Goal: Feedback & Contribution: Leave review/rating

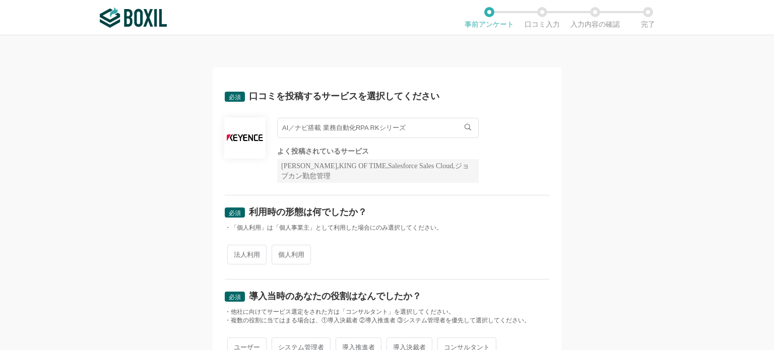
click at [242, 254] on span "法人利用" at bounding box center [246, 255] width 39 height 20
click at [236, 253] on input "法人利用" at bounding box center [233, 249] width 7 height 7
radio input "true"
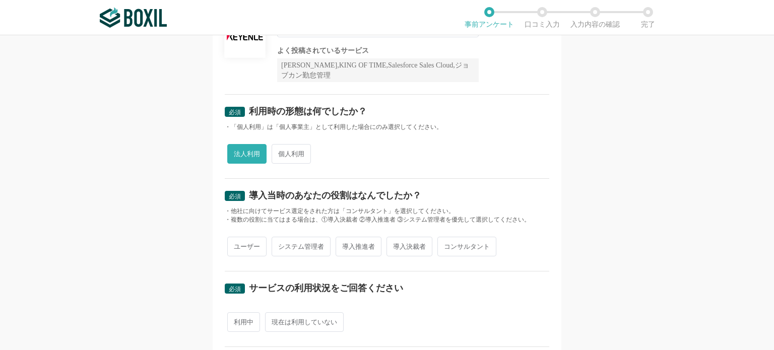
click at [359, 247] on span "導入推進者" at bounding box center [358, 247] width 46 height 20
click at [345, 245] on input "導入推進者" at bounding box center [341, 241] width 7 height 7
radio input "true"
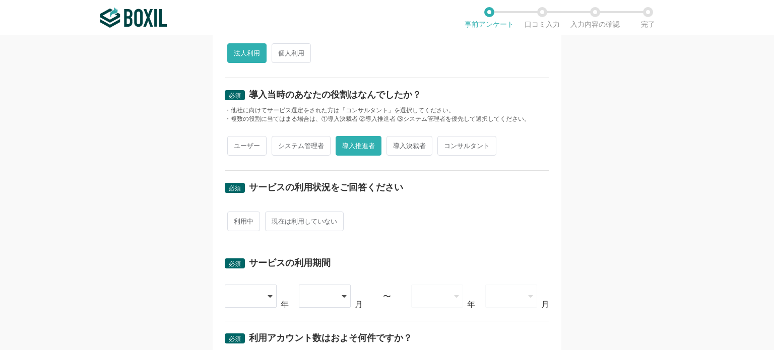
click at [241, 225] on span "利用中" at bounding box center [243, 222] width 33 height 20
click at [236, 220] on input "利用中" at bounding box center [233, 216] width 7 height 7
radio input "true"
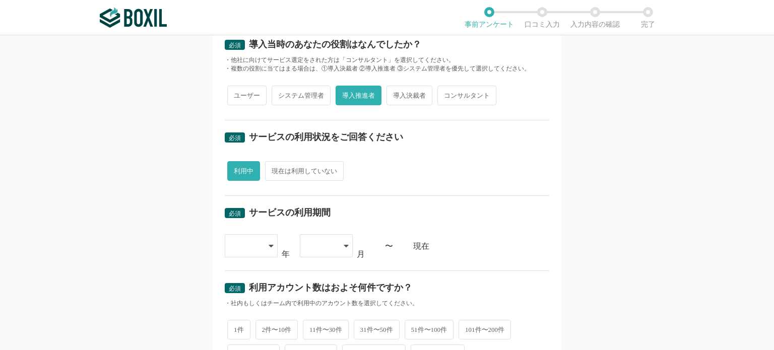
scroll to position [302, 0]
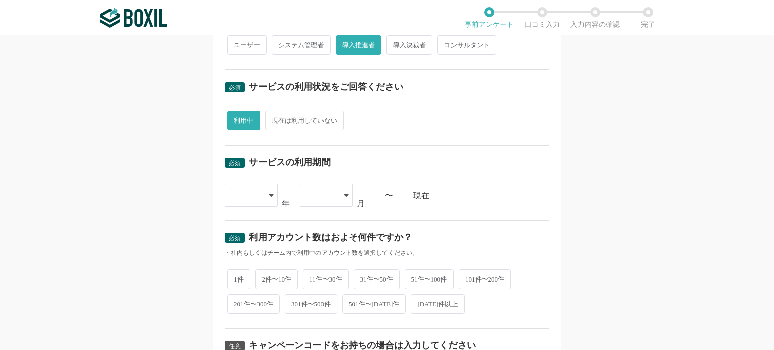
click at [268, 195] on icon at bounding box center [270, 195] width 5 height 8
click at [251, 343] on li "[DATE]" at bounding box center [251, 351] width 53 height 24
click at [344, 191] on icon at bounding box center [346, 195] width 5 height 8
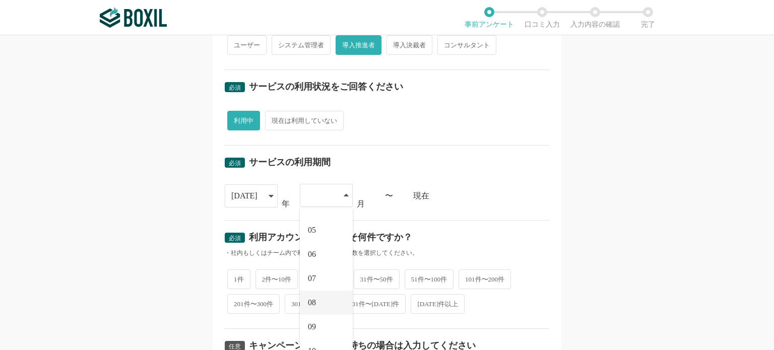
click at [322, 302] on li "08" at bounding box center [326, 303] width 53 height 24
click at [240, 276] on span "1件" at bounding box center [238, 278] width 23 height 20
click at [236, 276] on input "1件" at bounding box center [233, 273] width 7 height 7
radio input "true"
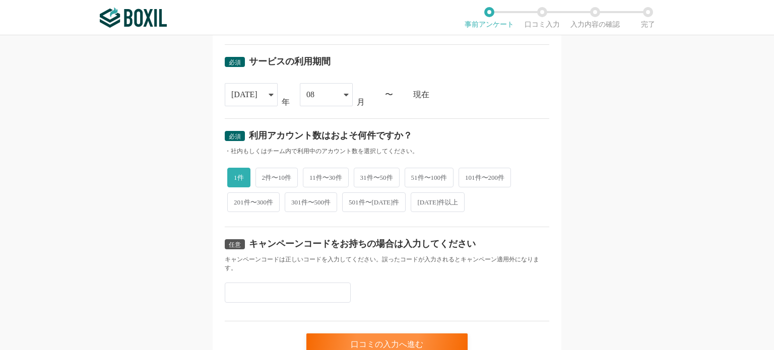
scroll to position [450, 0]
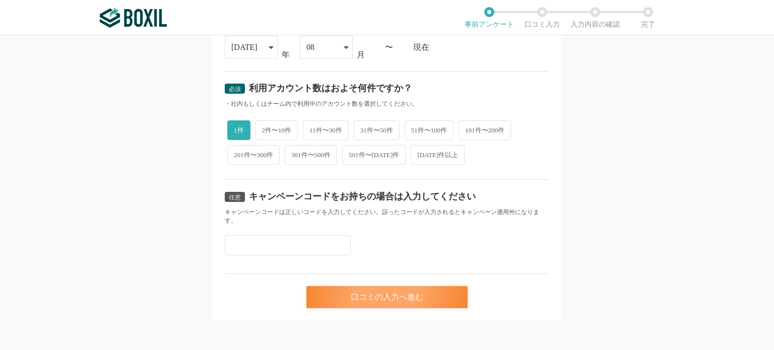
click at [412, 300] on div "口コミの入力へ進む" at bounding box center [386, 297] width 161 height 22
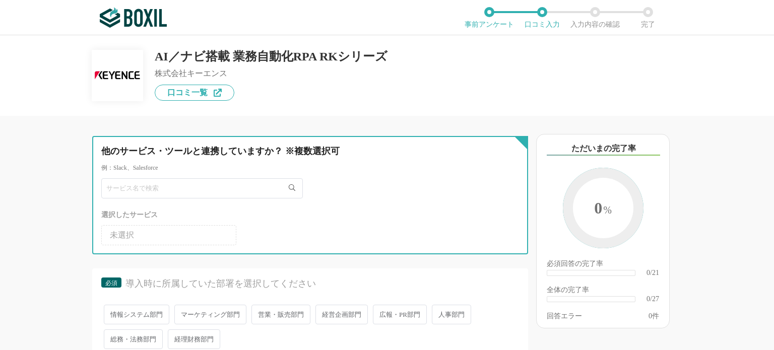
click at [191, 183] on input "text" at bounding box center [201, 188] width 201 height 20
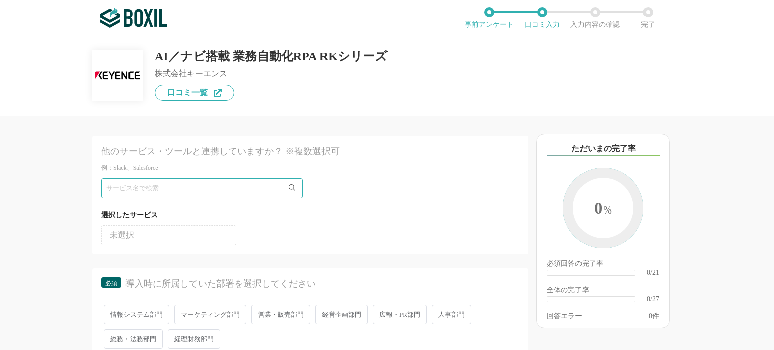
click at [196, 239] on li "未選択" at bounding box center [168, 235] width 135 height 20
click at [212, 239] on li "未選択" at bounding box center [168, 235] width 135 height 20
click at [383, 229] on ul "未選択" at bounding box center [310, 233] width 418 height 24
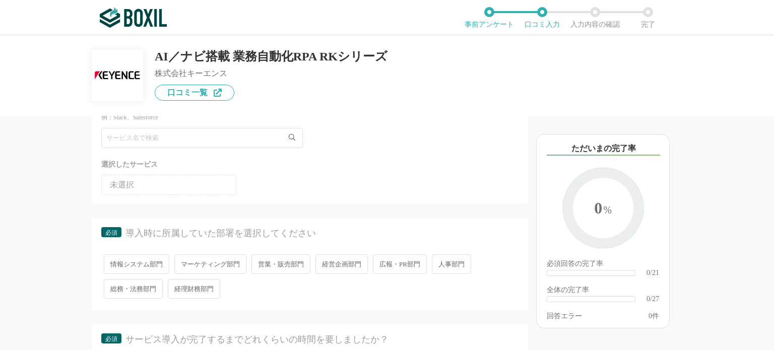
scroll to position [101, 0]
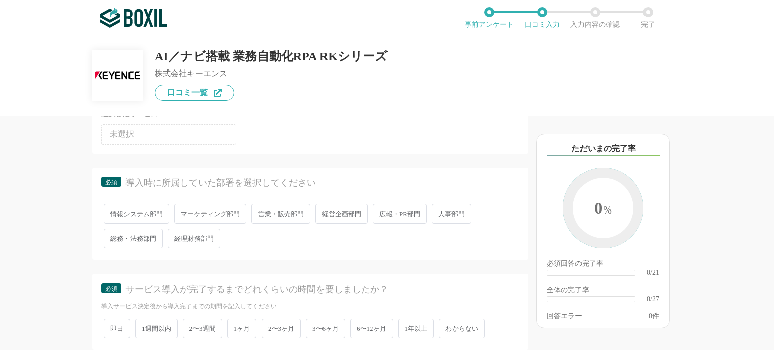
click at [294, 215] on span "営業・販売部門" at bounding box center [280, 214] width 59 height 20
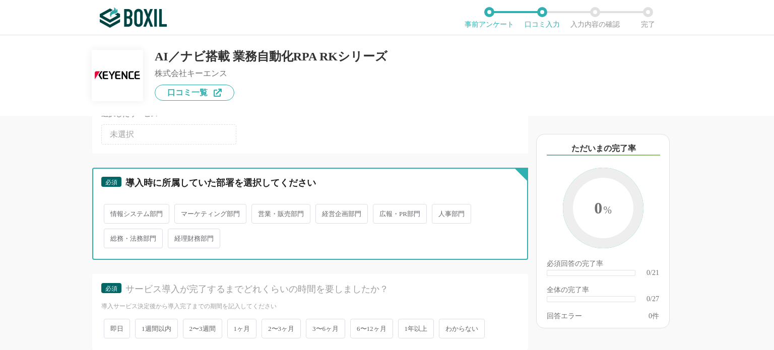
click at [260, 212] on input "営業・販売部門" at bounding box center [257, 209] width 7 height 7
radio input "true"
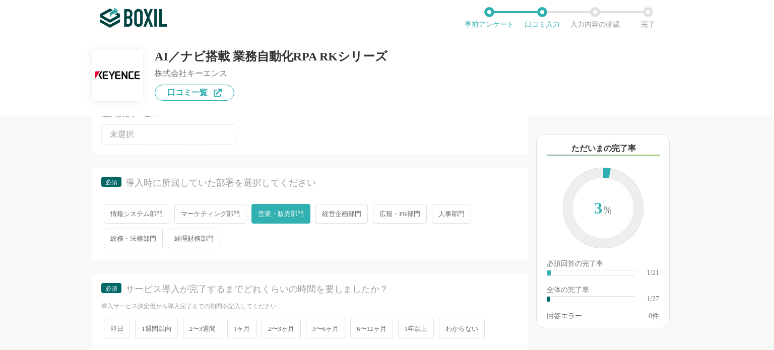
click at [347, 213] on span "経営企画部門" at bounding box center [341, 214] width 52 height 20
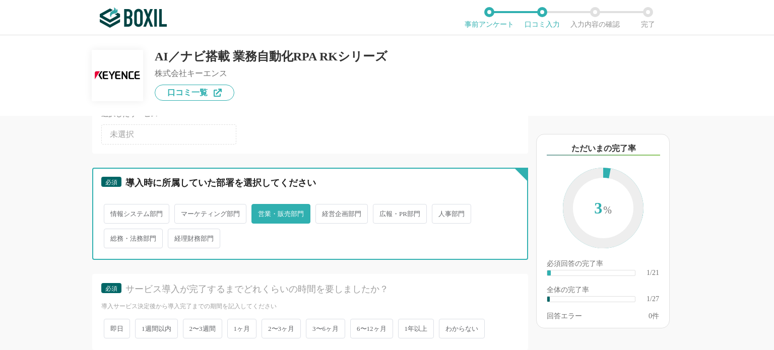
click at [324, 212] on input "経営企画部門" at bounding box center [321, 209] width 7 height 7
radio input "true"
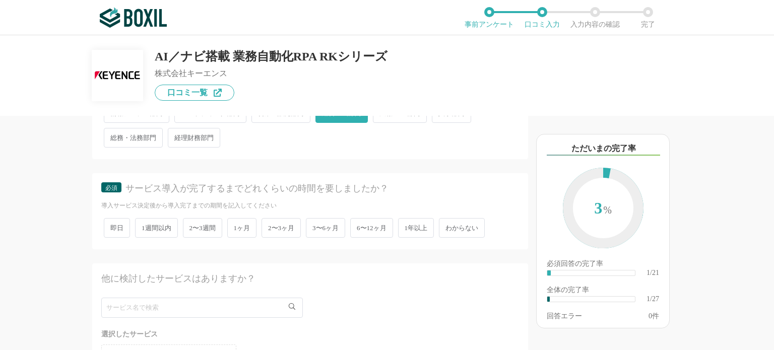
click at [197, 234] on span "2〜3週間" at bounding box center [202, 228] width 39 height 20
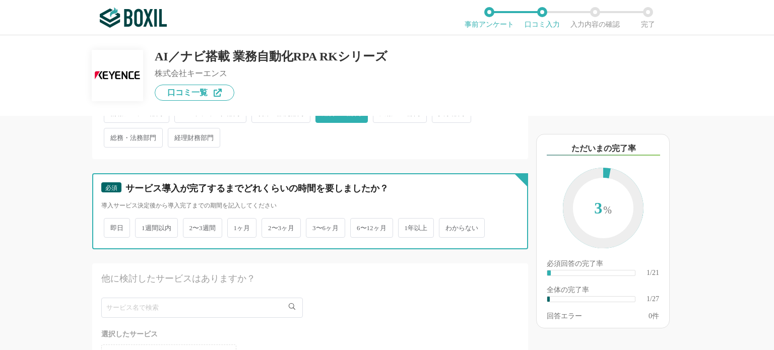
click at [192, 226] on input "2〜3週間" at bounding box center [188, 223] width 7 height 7
radio input "true"
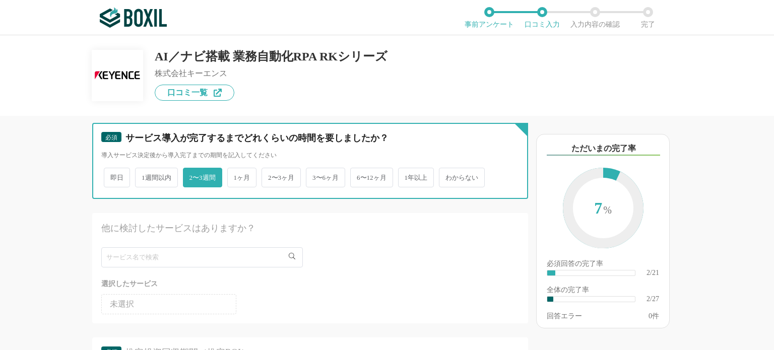
scroll to position [302, 0]
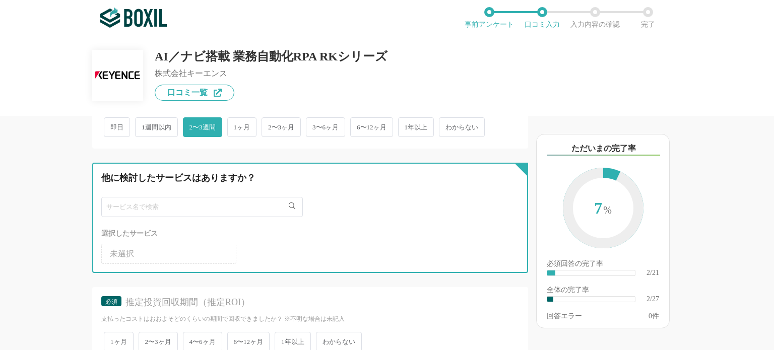
click at [236, 205] on input "text" at bounding box center [201, 207] width 201 height 20
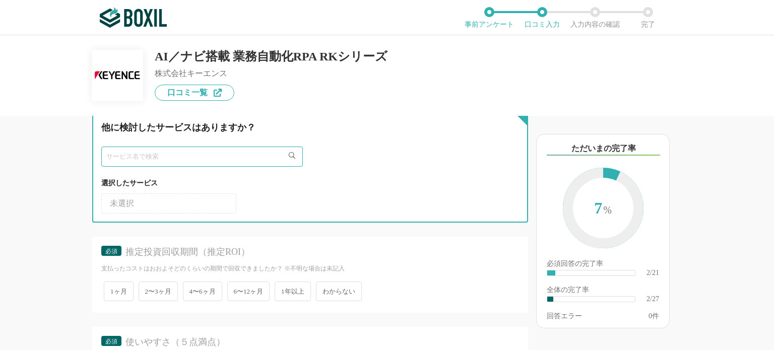
scroll to position [403, 0]
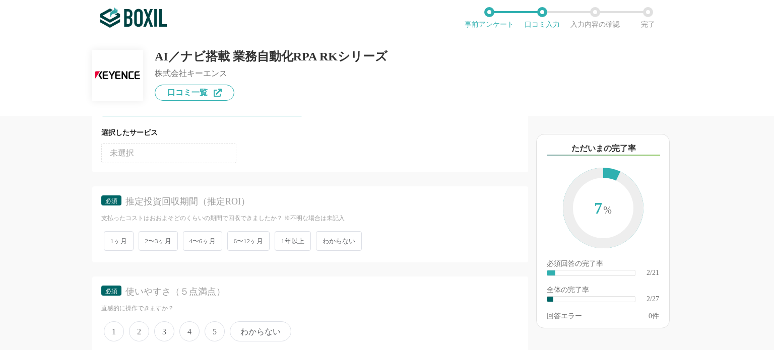
click at [260, 237] on span "6〜12ヶ月" at bounding box center [248, 241] width 43 height 20
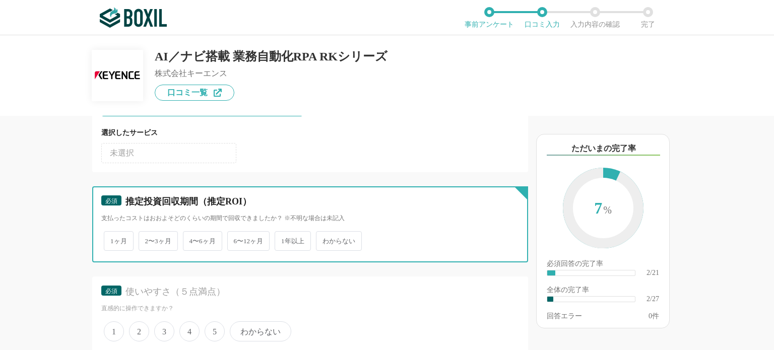
click at [236, 237] on input "6〜12ヶ月" at bounding box center [233, 236] width 7 height 7
radio input "true"
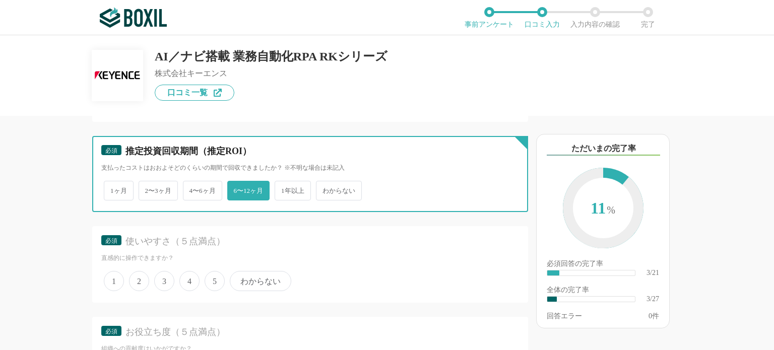
scroll to position [554, 0]
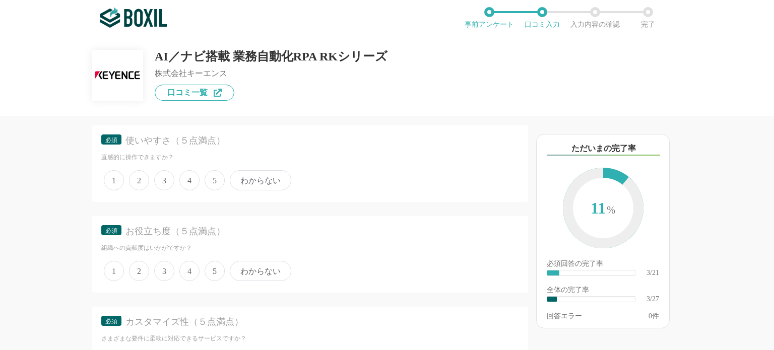
click at [217, 177] on span "5" at bounding box center [215, 180] width 20 height 20
click at [214, 177] on input "5" at bounding box center [210, 175] width 7 height 7
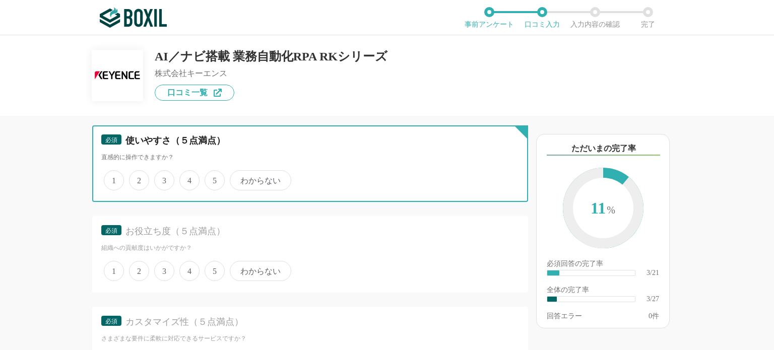
radio input "true"
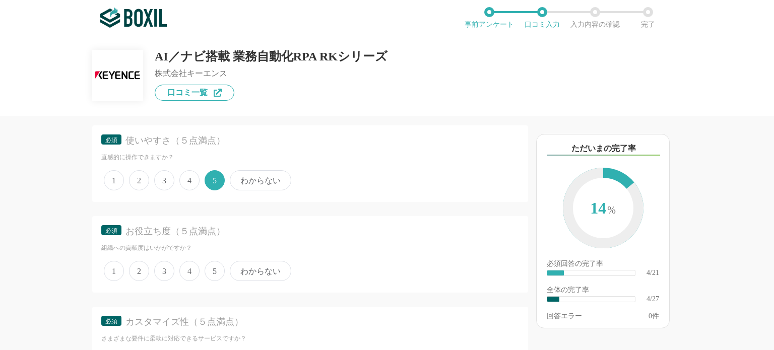
click at [208, 274] on span "5" at bounding box center [215, 271] width 20 height 20
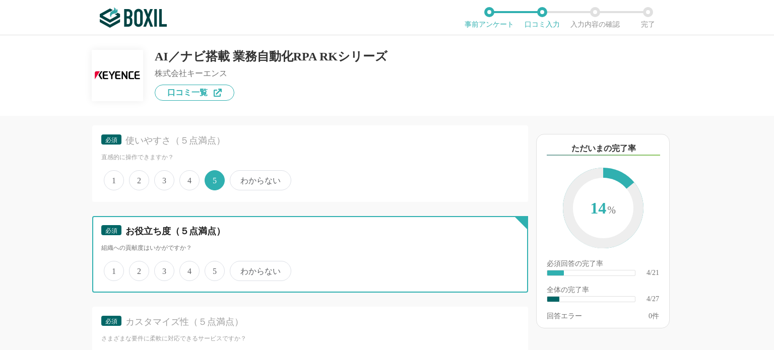
click at [208, 269] on input "5" at bounding box center [210, 265] width 7 height 7
radio input "true"
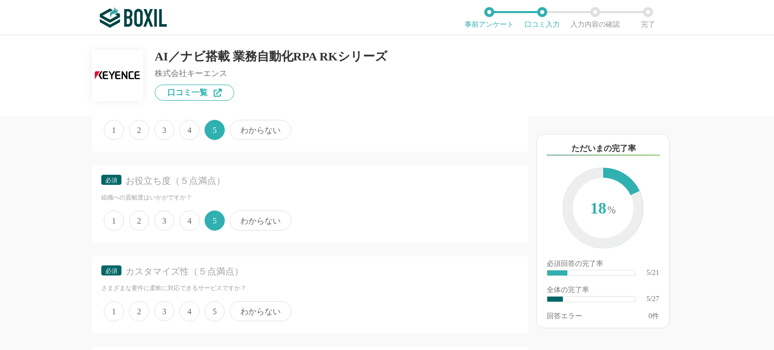
drag, startPoint x: 220, startPoint y: 305, endPoint x: 265, endPoint y: 299, distance: 45.3
click at [221, 305] on span "5" at bounding box center [215, 311] width 20 height 20
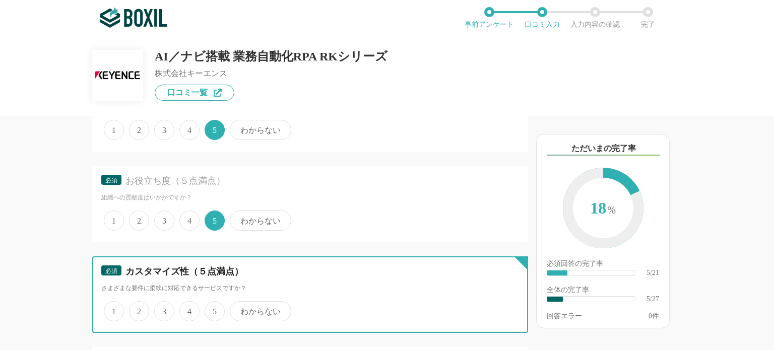
click at [214, 305] on input "5" at bounding box center [210, 306] width 7 height 7
radio input "true"
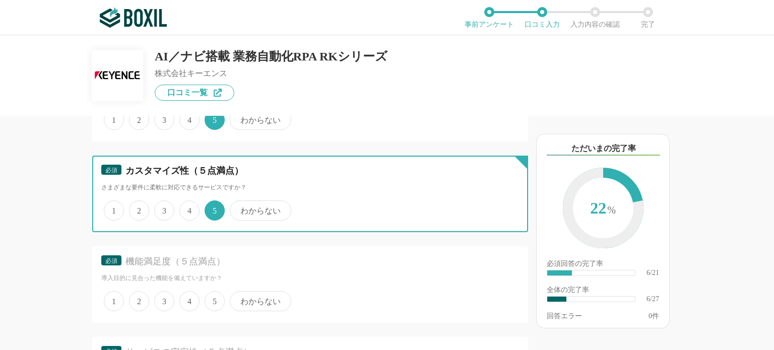
scroll to position [756, 0]
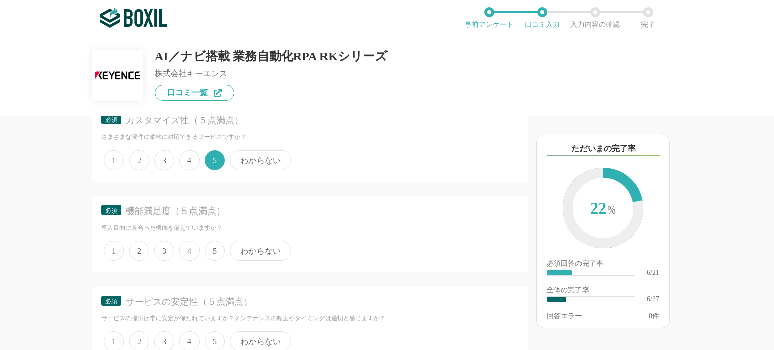
click at [219, 249] on span "5" at bounding box center [215, 251] width 20 height 20
click at [214, 249] on input "5" at bounding box center [210, 245] width 7 height 7
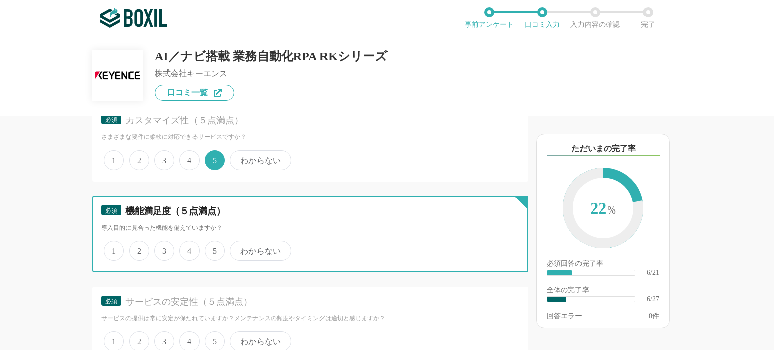
radio input "true"
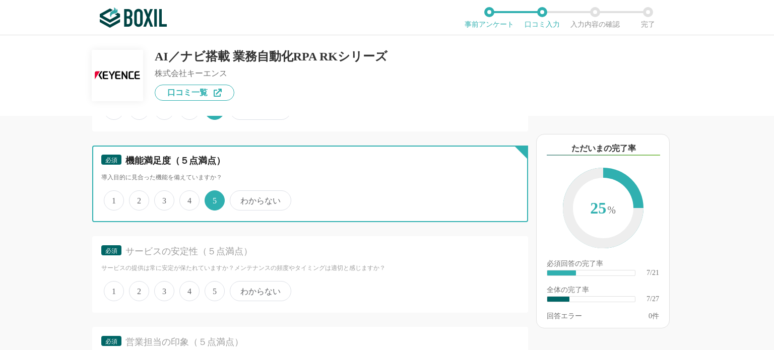
scroll to position [856, 0]
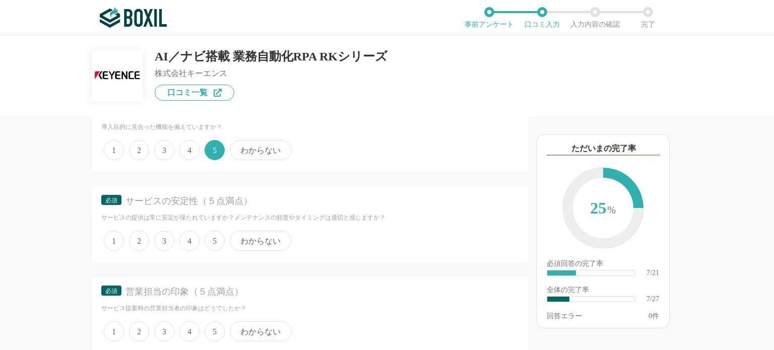
click at [210, 238] on span "5" at bounding box center [215, 241] width 20 height 20
click at [210, 238] on input "5" at bounding box center [210, 235] width 7 height 7
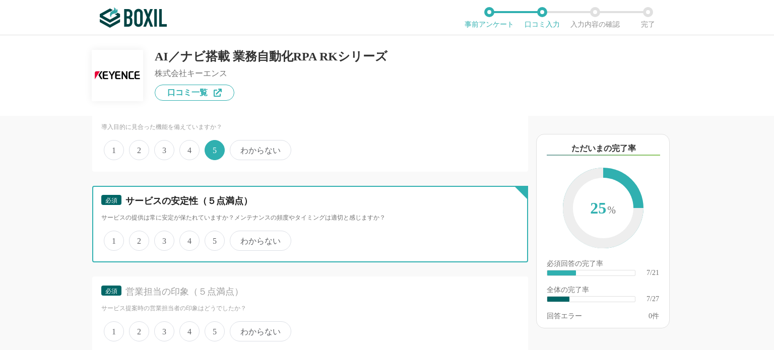
radio input "true"
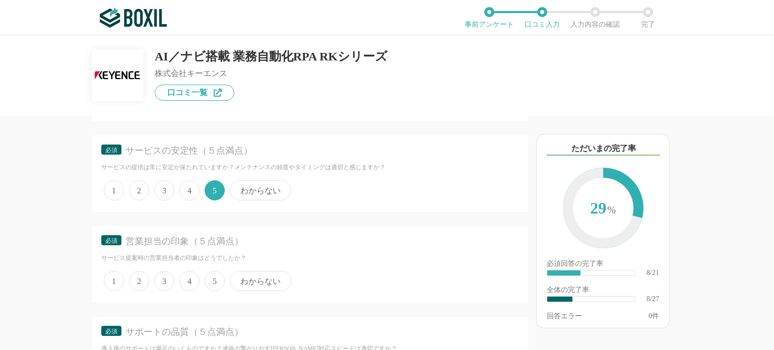
click at [212, 276] on span "5" at bounding box center [215, 281] width 20 height 20
click at [212, 276] on input "5" at bounding box center [210, 276] width 7 height 7
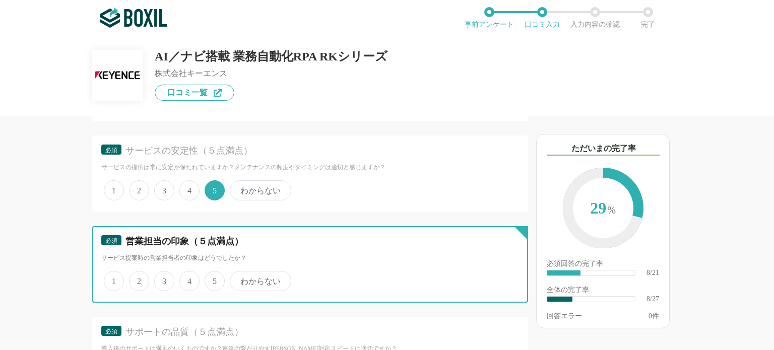
radio input "true"
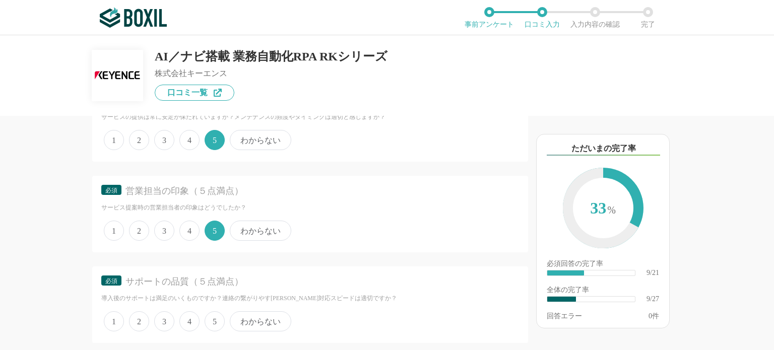
click at [213, 314] on span "5" at bounding box center [215, 321] width 20 height 20
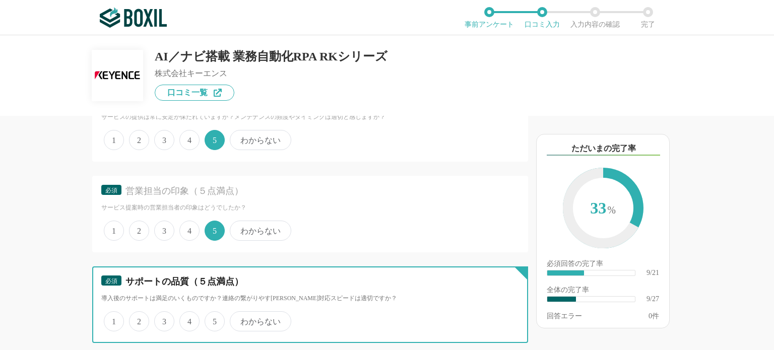
click at [213, 314] on input "5" at bounding box center [210, 316] width 7 height 7
radio input "true"
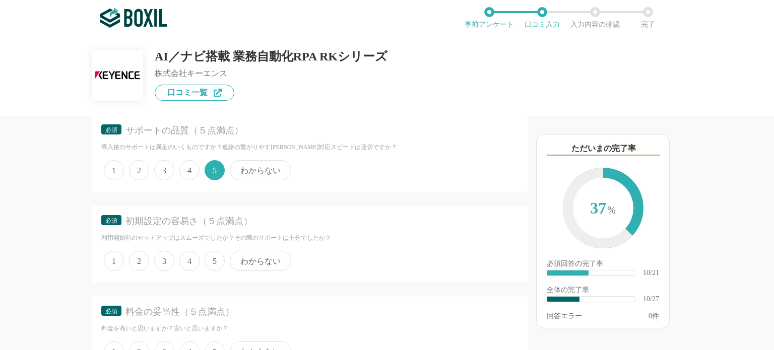
click at [213, 253] on span "5" at bounding box center [215, 261] width 20 height 20
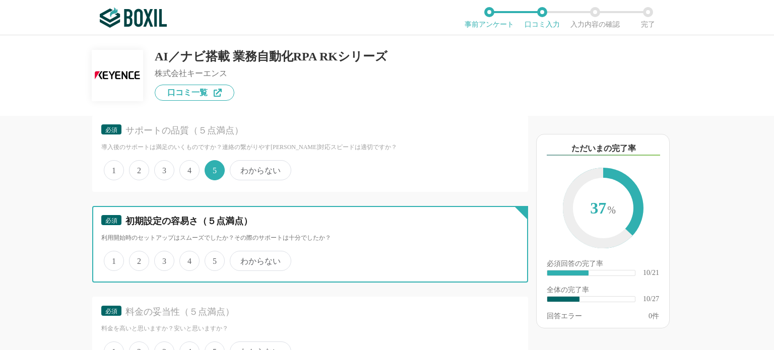
click at [213, 253] on input "5" at bounding box center [210, 255] width 7 height 7
radio input "true"
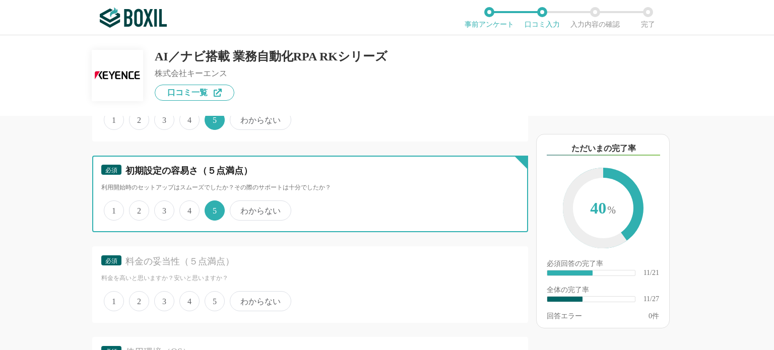
scroll to position [1209, 0]
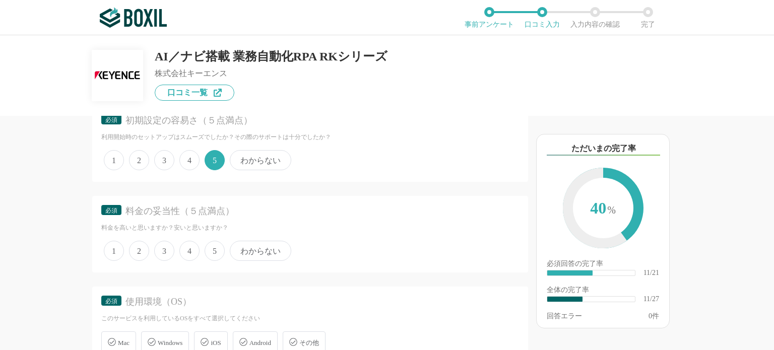
click at [213, 246] on span "5" at bounding box center [215, 251] width 20 height 20
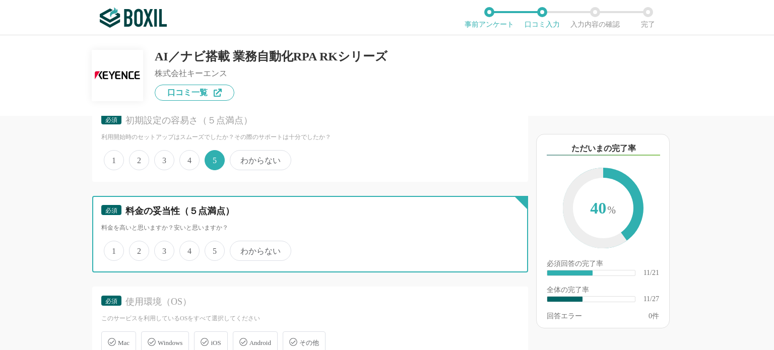
click at [213, 246] on input "5" at bounding box center [210, 245] width 7 height 7
radio input "true"
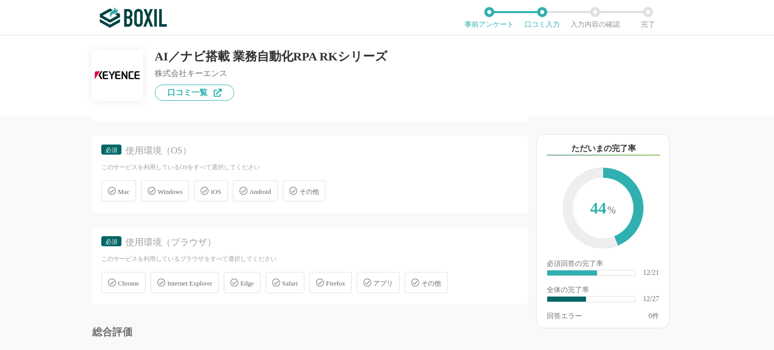
click at [170, 188] on span "Windows" at bounding box center [170, 192] width 25 height 8
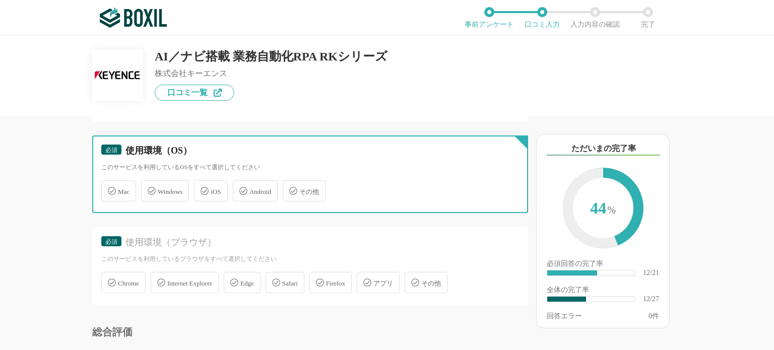
click at [150, 187] on input "Windows" at bounding box center [146, 185] width 7 height 7
checkbox input "true"
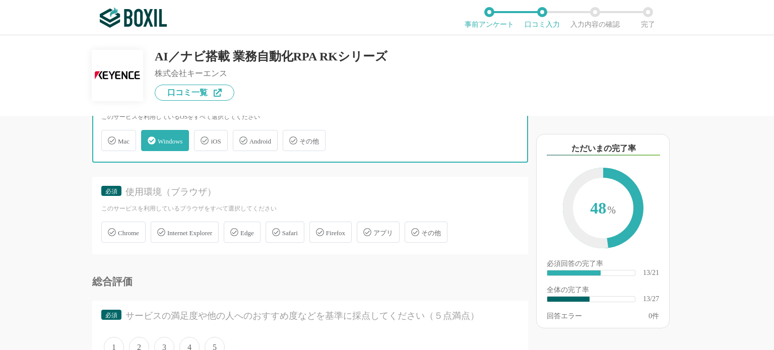
scroll to position [1461, 0]
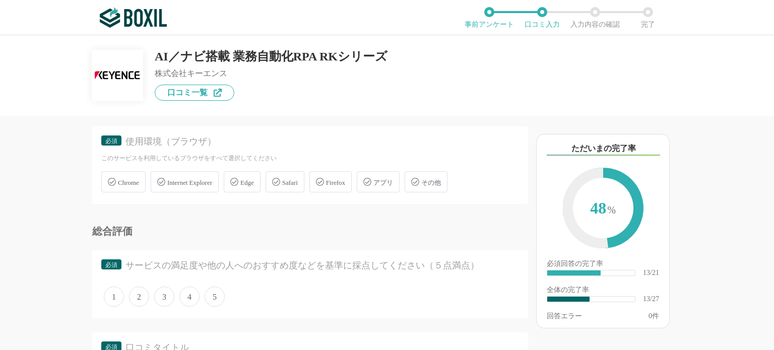
click at [393, 179] on span "アプリ" at bounding box center [383, 183] width 20 height 8
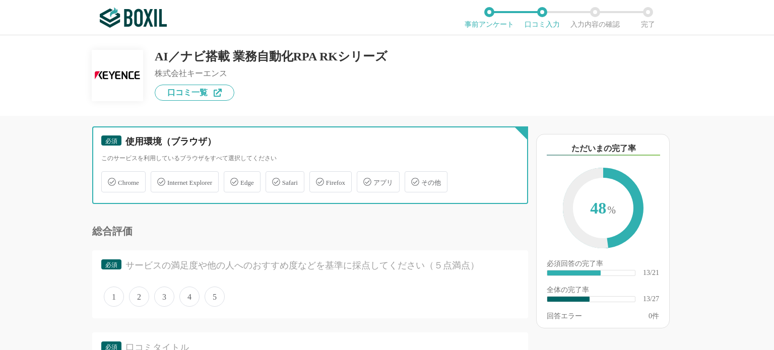
click at [365, 175] on input "アプリ" at bounding box center [362, 176] width 7 height 7
checkbox input "true"
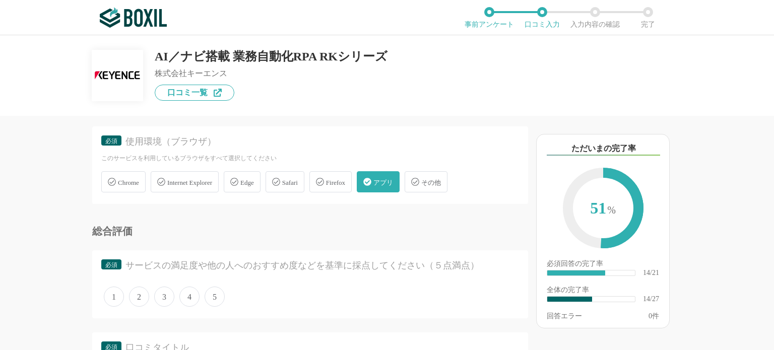
click at [128, 179] on div "Chrome" at bounding box center [123, 181] width 44 height 21
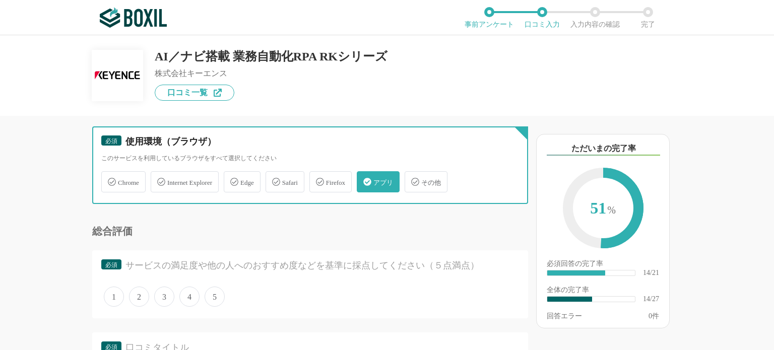
click at [110, 179] on input "Chrome" at bounding box center [106, 176] width 7 height 7
checkbox input "true"
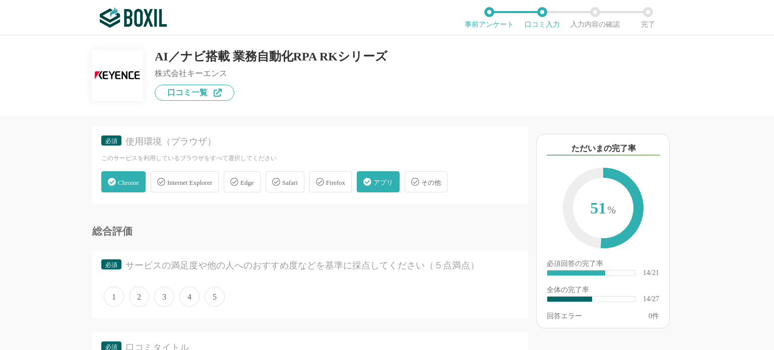
click at [209, 179] on span "Internet Explorer" at bounding box center [189, 183] width 45 height 8
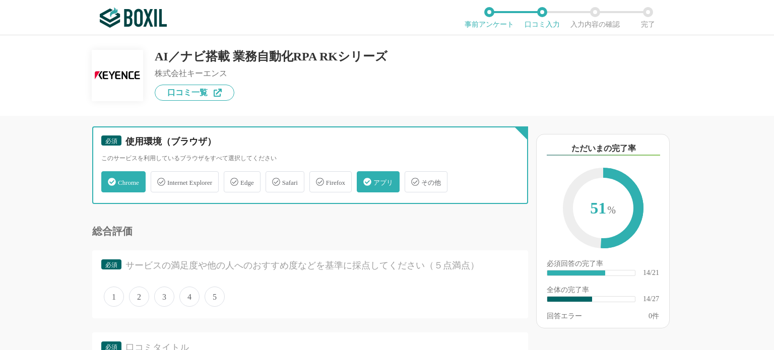
click at [159, 178] on input "Internet Explorer" at bounding box center [156, 176] width 7 height 7
checkbox input "true"
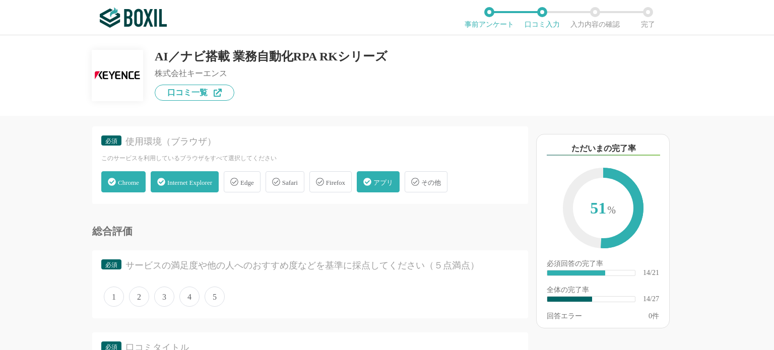
click at [254, 179] on span "Edge" at bounding box center [247, 183] width 14 height 8
click at [272, 185] on div "Chrome Internet Explorer Edge Safari Firefox アプリ その他" at bounding box center [310, 182] width 418 height 26
click at [260, 179] on div "Edge" at bounding box center [242, 181] width 37 height 21
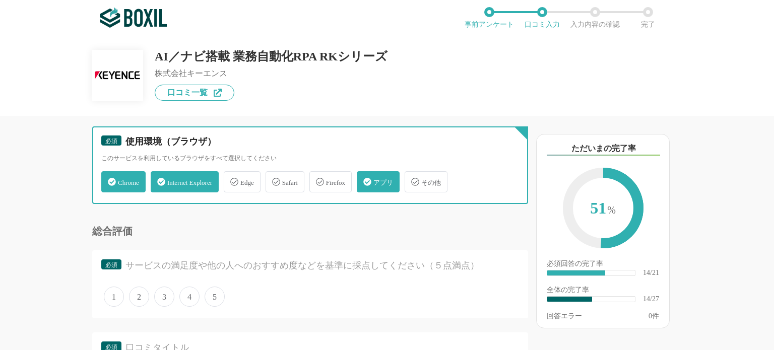
click at [232, 179] on input "Edge" at bounding box center [229, 176] width 7 height 7
checkbox input "true"
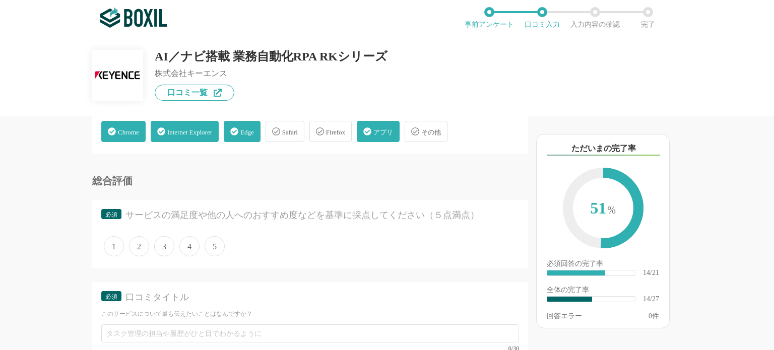
click at [216, 243] on span "5" at bounding box center [215, 246] width 20 height 20
click at [214, 243] on input "5" at bounding box center [210, 241] width 7 height 7
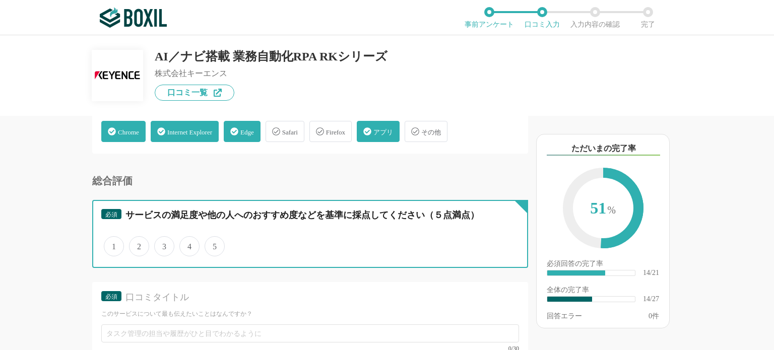
radio input "true"
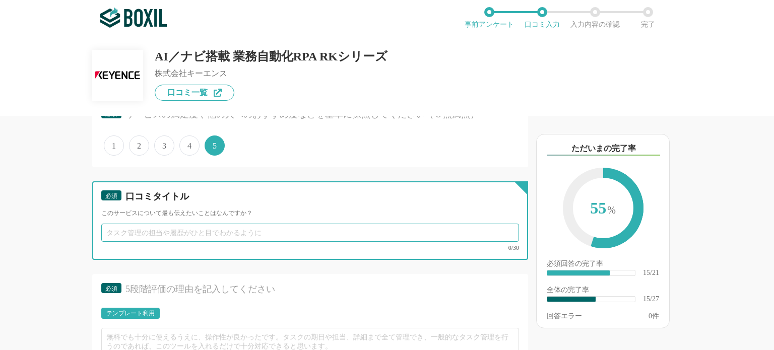
click at [279, 224] on input "text" at bounding box center [310, 233] width 418 height 18
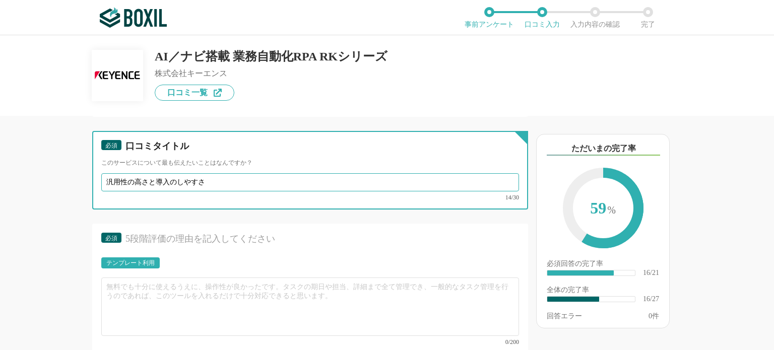
type input "汎用性の高さと導入のしやすさ"
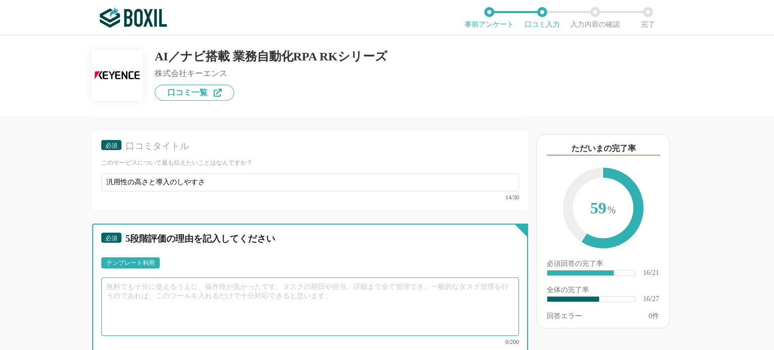
click at [265, 284] on textarea at bounding box center [310, 307] width 418 height 58
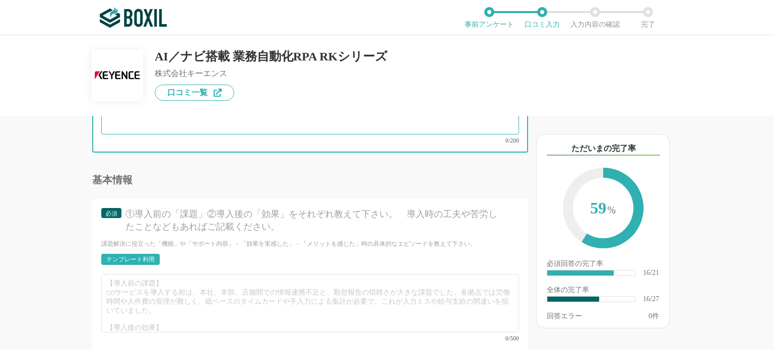
scroll to position [1713, 0]
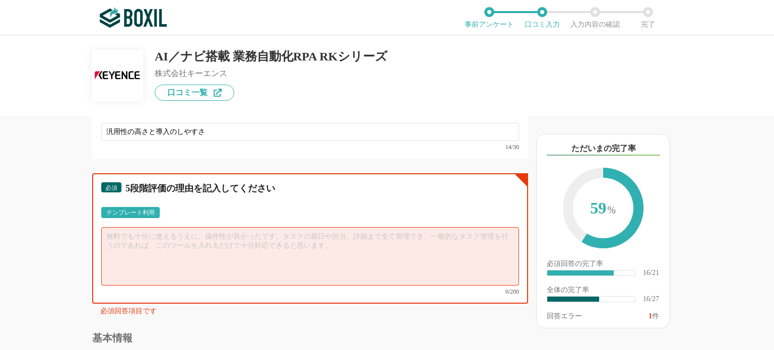
click at [252, 243] on textarea at bounding box center [310, 256] width 418 height 58
paste textarea "汎用性が高く、煩わしいPC作業のほとんどが自動化できます。シナリオは直感的な操作で構築することができますので、簡単に実務導入が可能でした。また伴走サポートなど…"
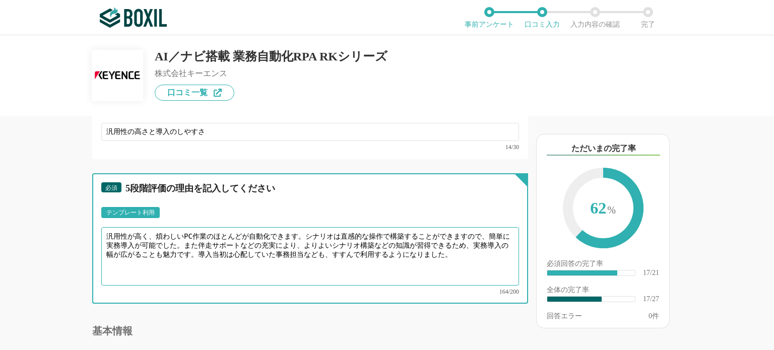
scroll to position [1864, 0]
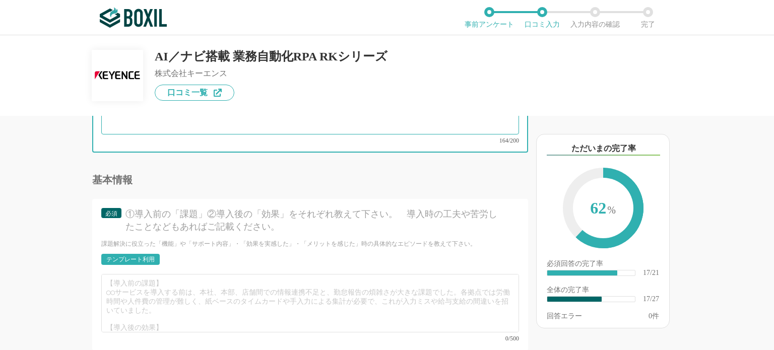
type textarea "汎用性が高く、煩わしいPC作業のほとんどが自動化できます。シナリオは直感的な操作で構築することができますので、簡単に実務導入が可能でした。また伴走サポートなど…"
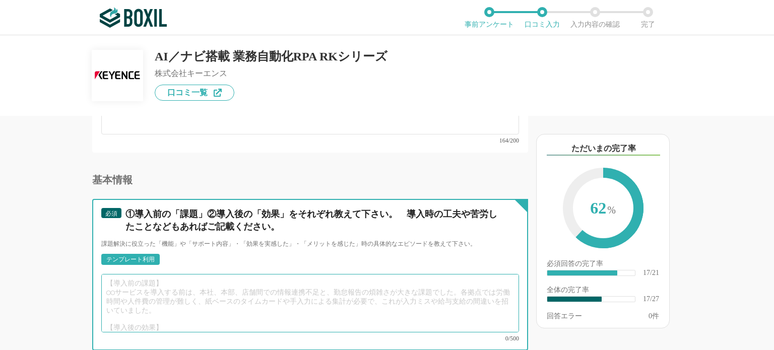
click at [222, 281] on textarea at bounding box center [310, 303] width 418 height 58
paste textarea "月末や月初めなどに集中する業務時間が自動化により大幅に軽減され、数日かかっていた業務が半日で処理できるようになりました。事務担当の残業も軽減されました。また集…"
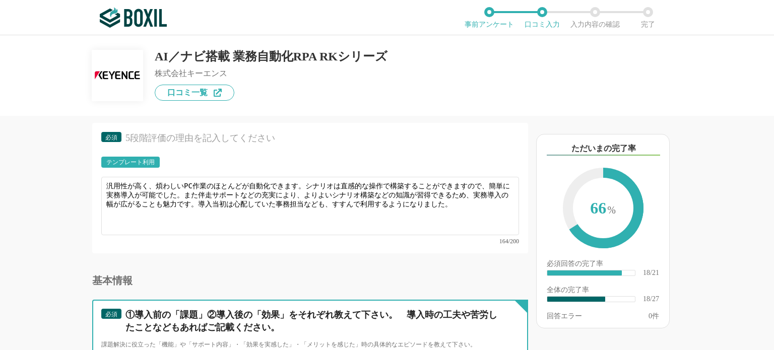
scroll to position [1914, 0]
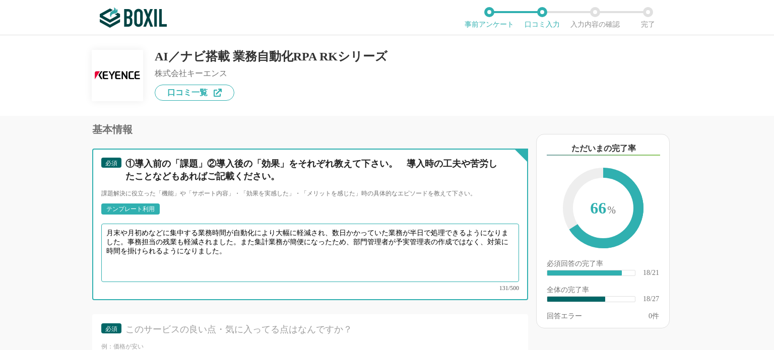
type textarea "月末や月初めなどに集中する業務時間が自動化により大幅に軽減され、数日かかっていた業務が半日で処理できるようになりました。事務担当の残業も軽減されました。また集…"
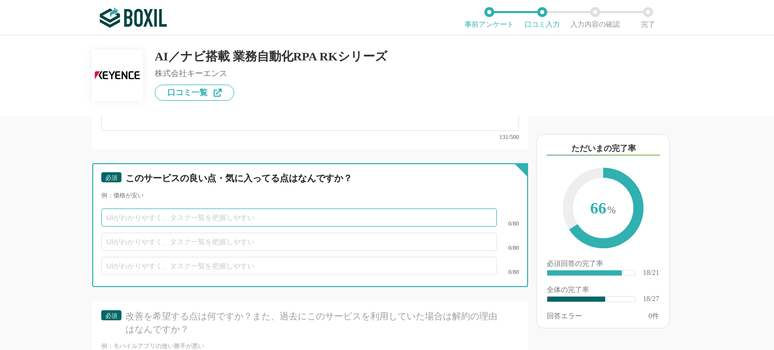
click at [311, 209] on input "text" at bounding box center [298, 218] width 395 height 18
type input "直"
type input "￥"
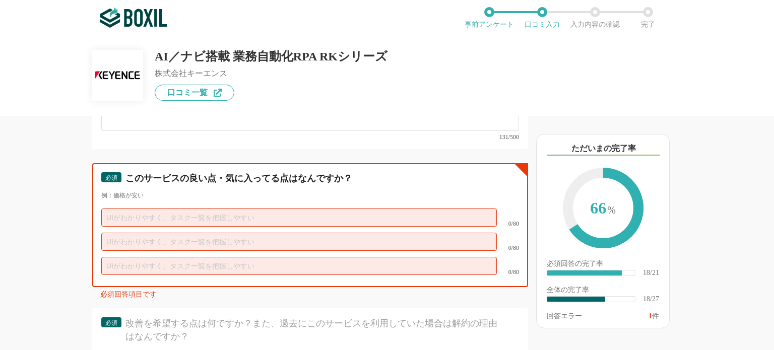
click at [342, 209] on input "text" at bounding box center [298, 218] width 395 height 18
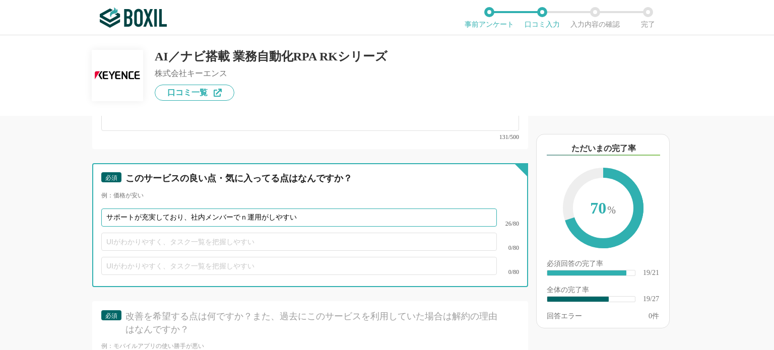
type input "サポートが充実しており、社内メンバーでの運用がしやすい"
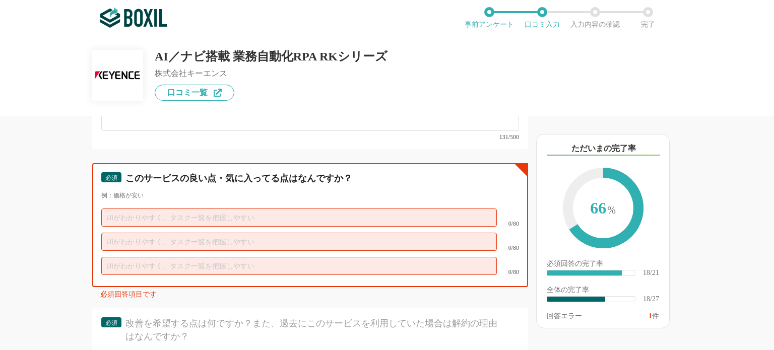
click at [207, 233] on input "text" at bounding box center [298, 242] width 395 height 18
paste input "サポートが充実しており、社内メンバーでの運用がしやすい"
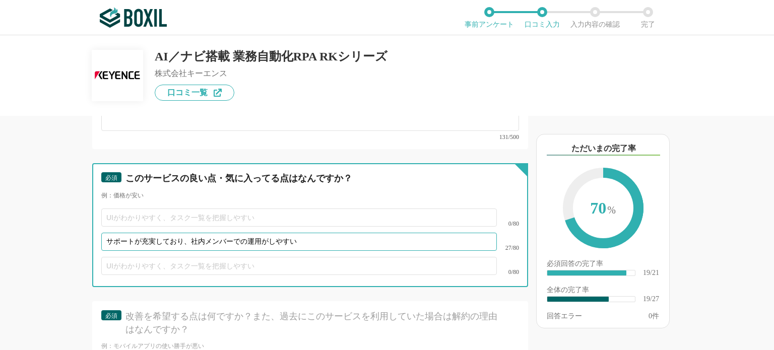
type input "サポートが充実しており、社内メンバーでの運用がしやすい"
click at [152, 209] on input "text" at bounding box center [298, 218] width 395 height 18
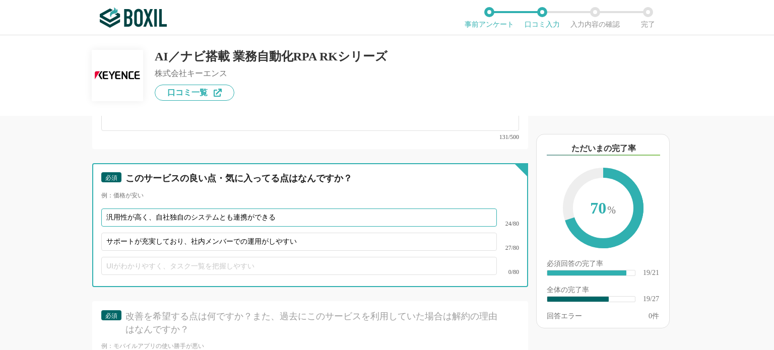
type input "汎用性が高く、自社独自のシステムとも連携ができる"
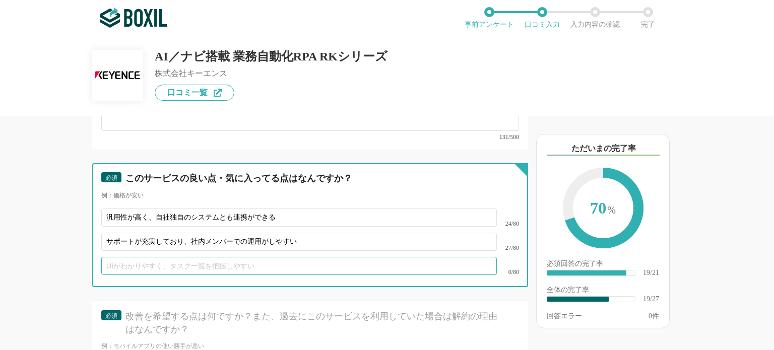
click at [208, 257] on input "text" at bounding box center [298, 266] width 395 height 18
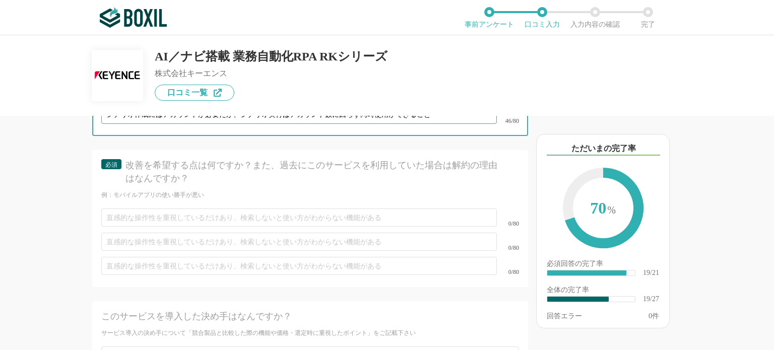
type input "シナリオ作成にはアカウントが必要だが、シナリオ実行はアカウント数に因らず同時使用ができること"
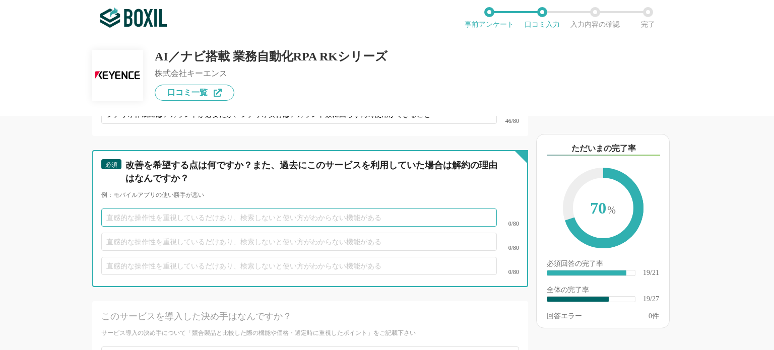
click at [235, 209] on input "text" at bounding box center [298, 218] width 395 height 18
type input "とくにありません"
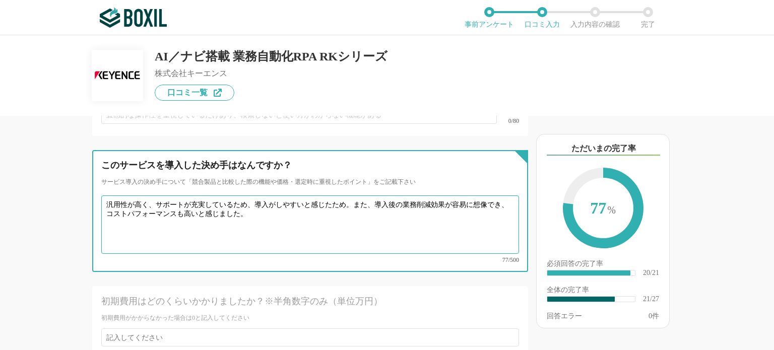
scroll to position [2418, 0]
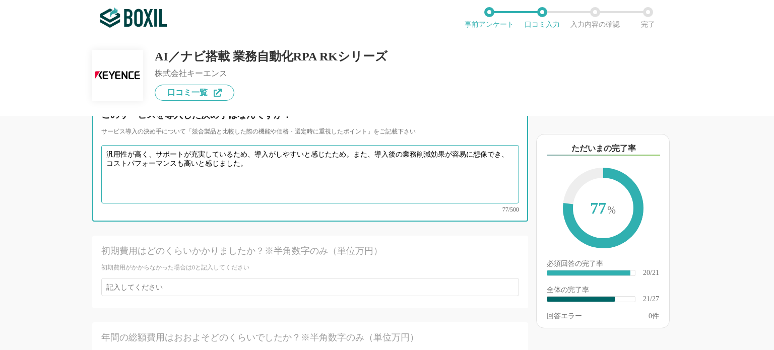
type textarea "汎用性が高く、サポートが充実しているため、導入がしやすいと感じたため。また、導入後の業務削減効果が容易に想像でき、コストパフォーマンスも高いと感じました。"
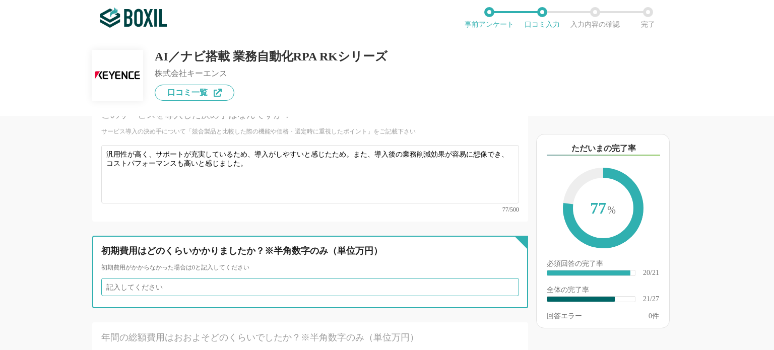
click at [300, 278] on input "number" at bounding box center [310, 287] width 418 height 18
type input "1"
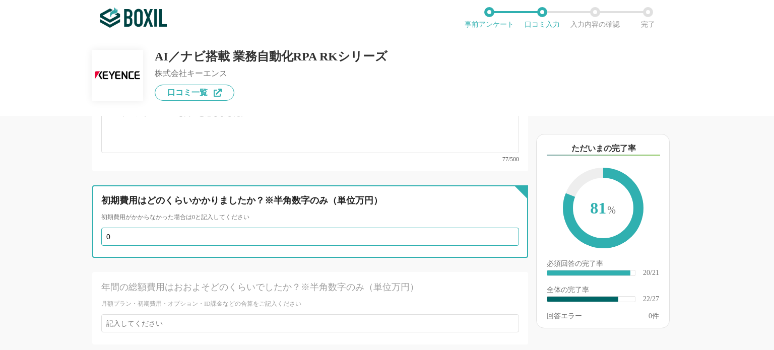
type input "0"
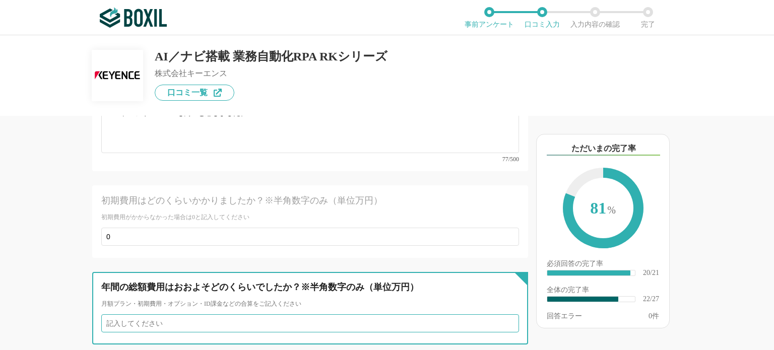
click at [352, 314] on input "number" at bounding box center [310, 323] width 418 height 18
type input "0"
type input "150"
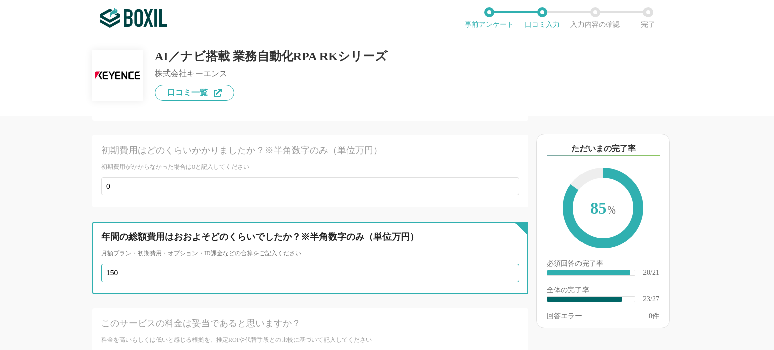
scroll to position [2619, 0]
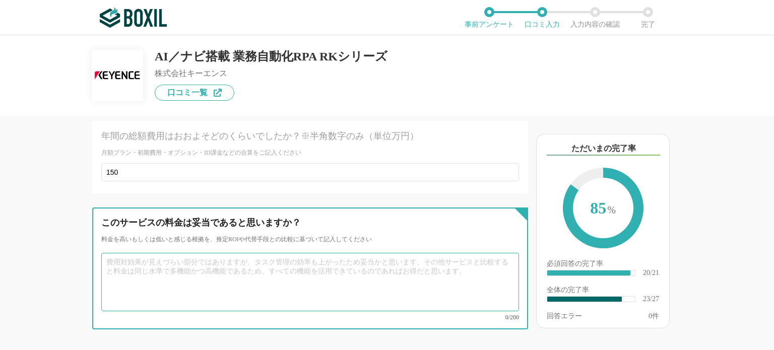
click at [314, 253] on textarea at bounding box center [310, 282] width 418 height 58
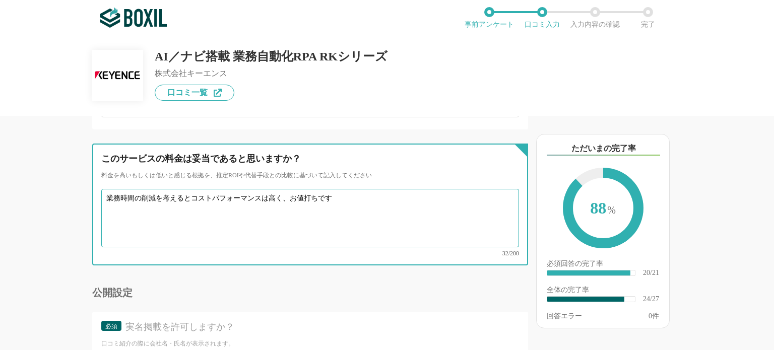
scroll to position [2734, 0]
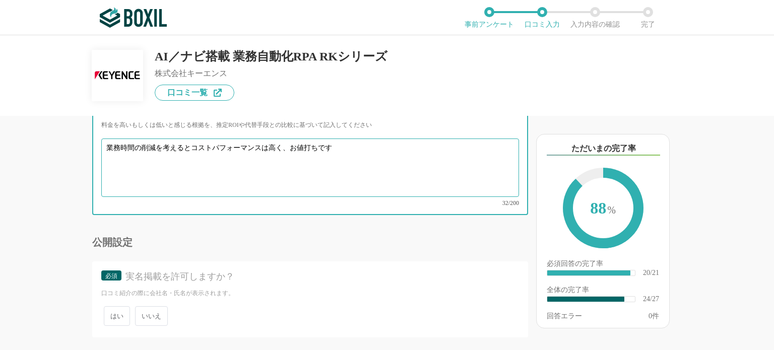
type textarea "業務時間の削減を考えるとコストパフォーマンスは高く、お値打ちです"
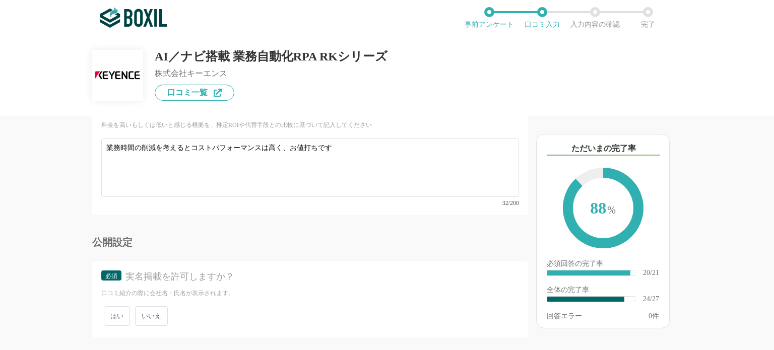
click at [119, 306] on span "はい" at bounding box center [117, 316] width 26 height 20
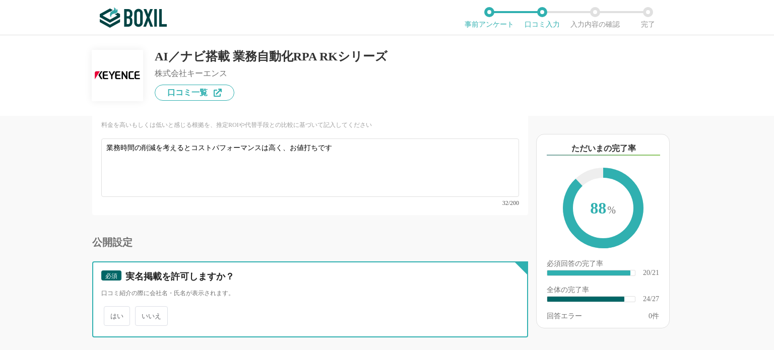
click at [113, 308] on input "はい" at bounding box center [109, 311] width 7 height 7
radio input "true"
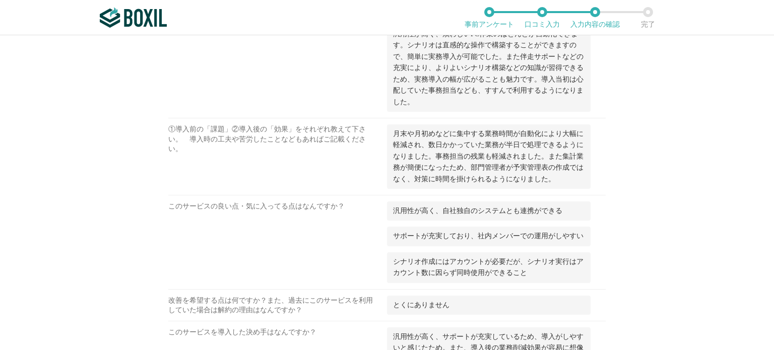
scroll to position [1163, 0]
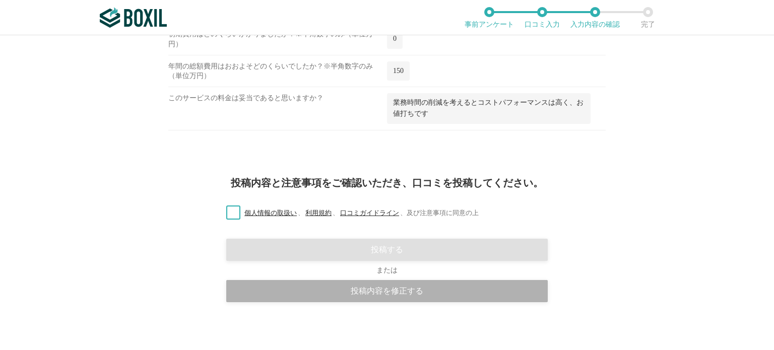
click at [404, 292] on div "投稿内容を修正する" at bounding box center [386, 291] width 321 height 22
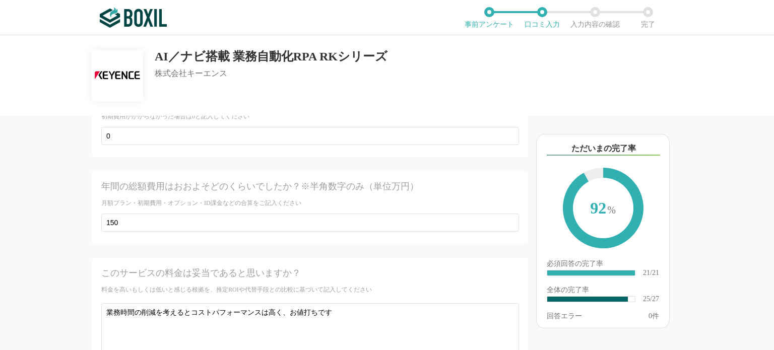
scroll to position [2734, 0]
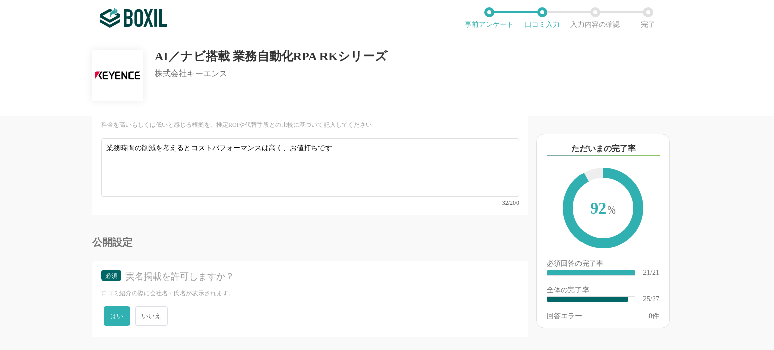
click at [157, 306] on span "いいえ" at bounding box center [151, 316] width 33 height 20
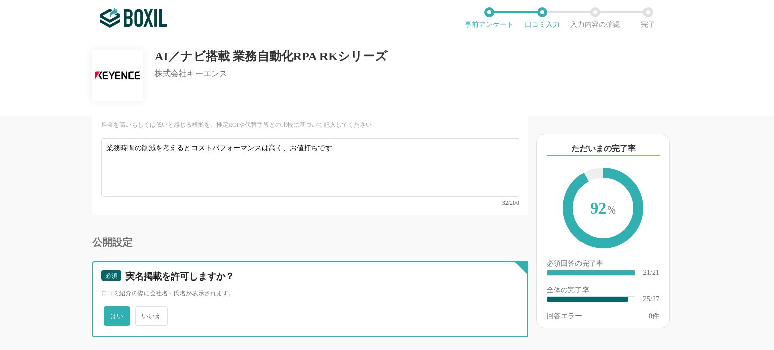
click at [144, 308] on input "いいえ" at bounding box center [141, 311] width 7 height 7
radio input "true"
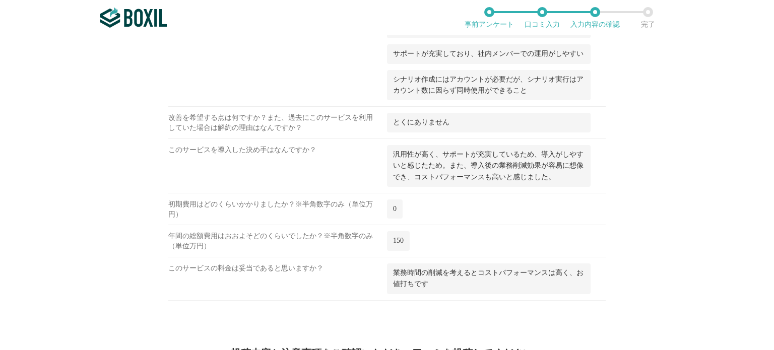
scroll to position [1178, 0]
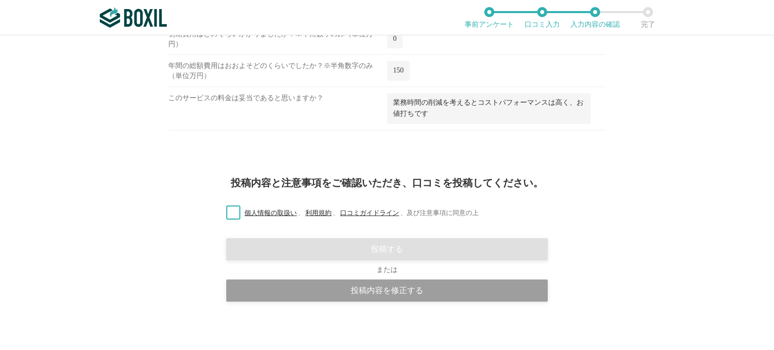
click at [226, 208] on label "個人情報の取扱い 、 利用規約 、 口コミガイドライン 、 及び注意事項に同意の上" at bounding box center [348, 213] width 260 height 11
click at [0, 0] on input "個人情報の取扱い 、 利用規約 、 口コミガイドライン 、 及び注意事項に同意の上" at bounding box center [0, 0] width 0 height 0
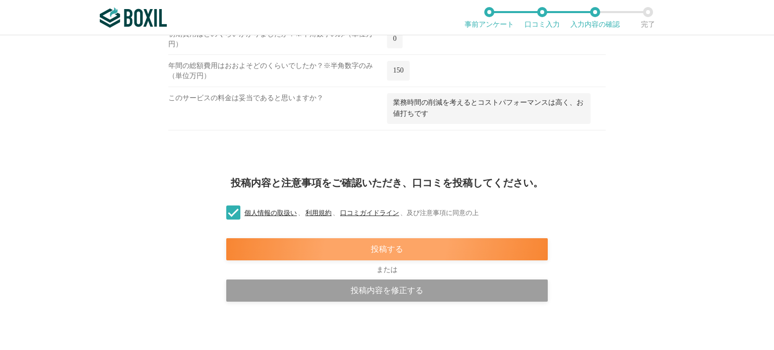
click at [361, 244] on div "投稿する" at bounding box center [386, 249] width 321 height 22
